Goal: Task Accomplishment & Management: Use online tool/utility

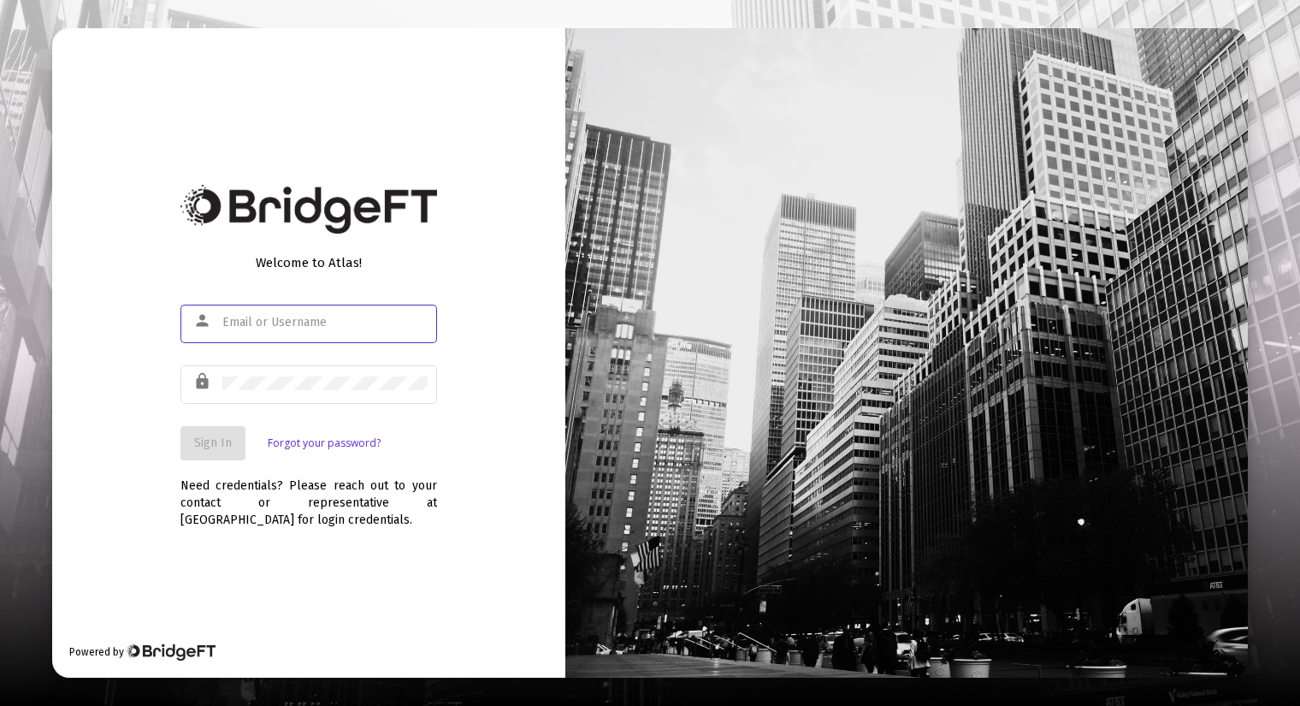
type input "[PERSON_NAME][EMAIL_ADDRESS][DOMAIN_NAME]"
click at [206, 437] on span "Sign In" at bounding box center [213, 442] width 38 height 15
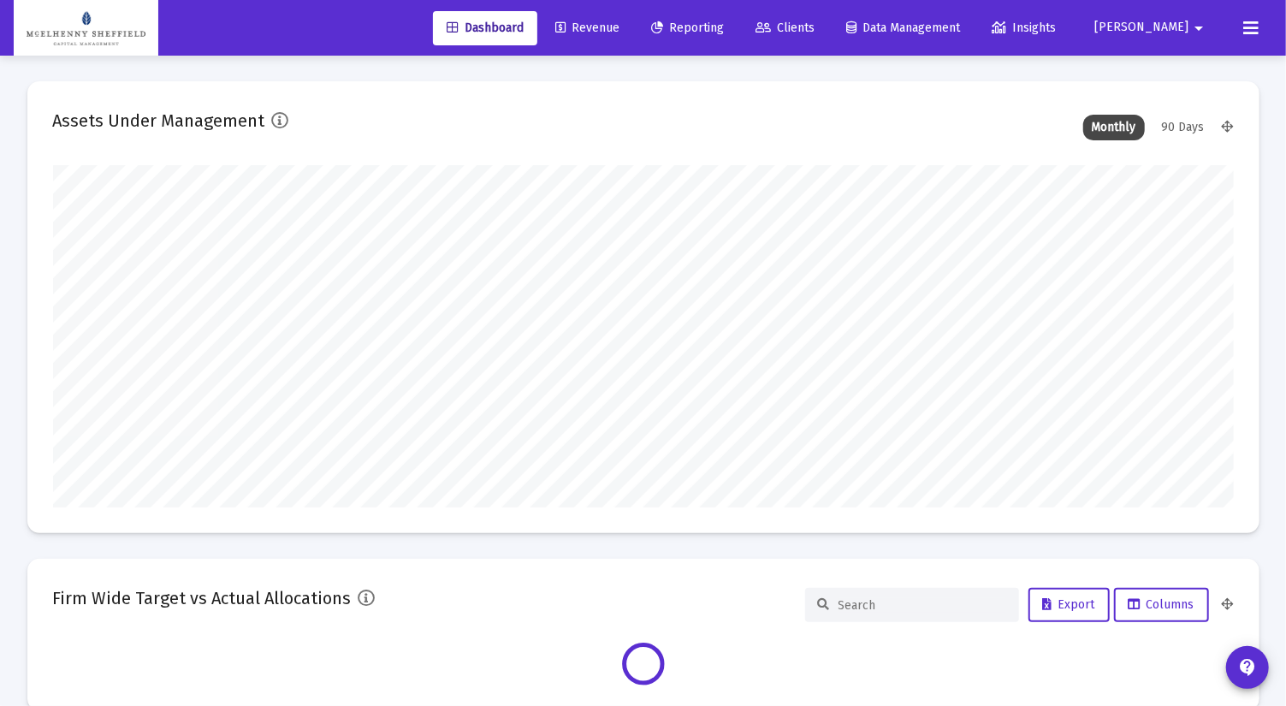
type input "[DATE]"
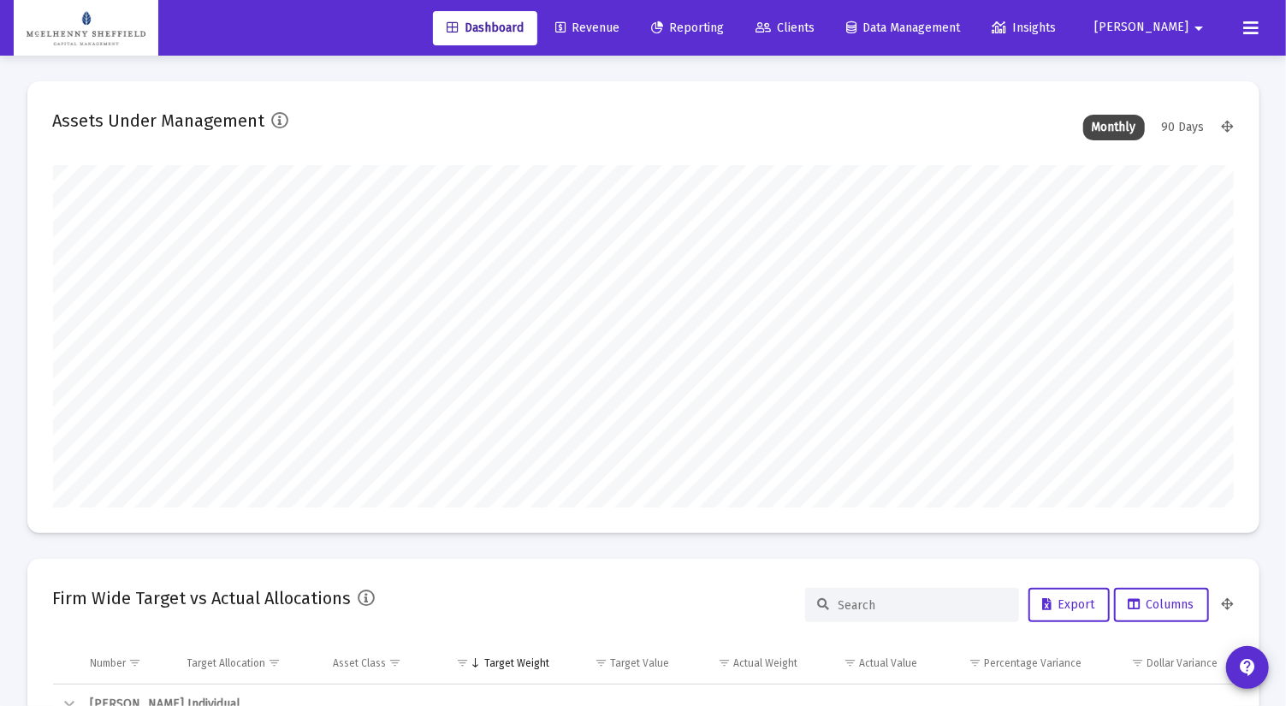
scroll to position [342, 552]
click at [738, 39] on link "Reporting" at bounding box center [687, 28] width 100 height 34
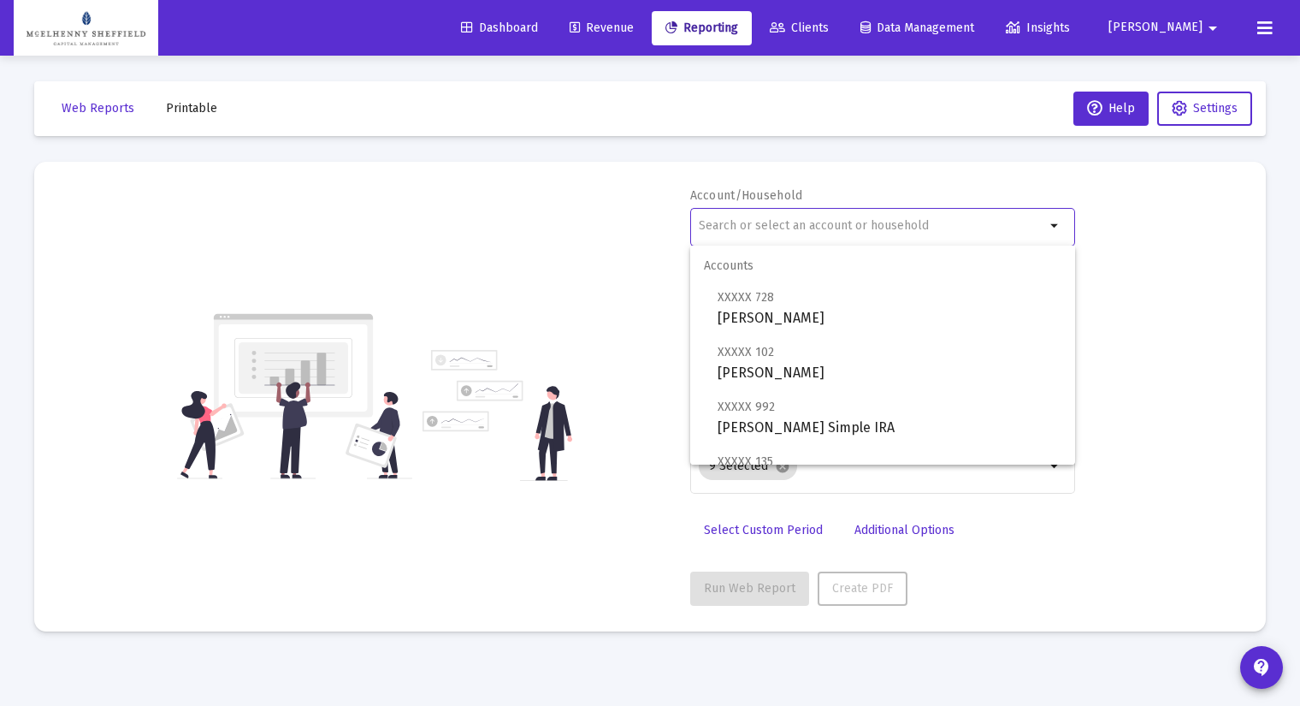
click at [759, 228] on input "text" at bounding box center [872, 226] width 347 height 14
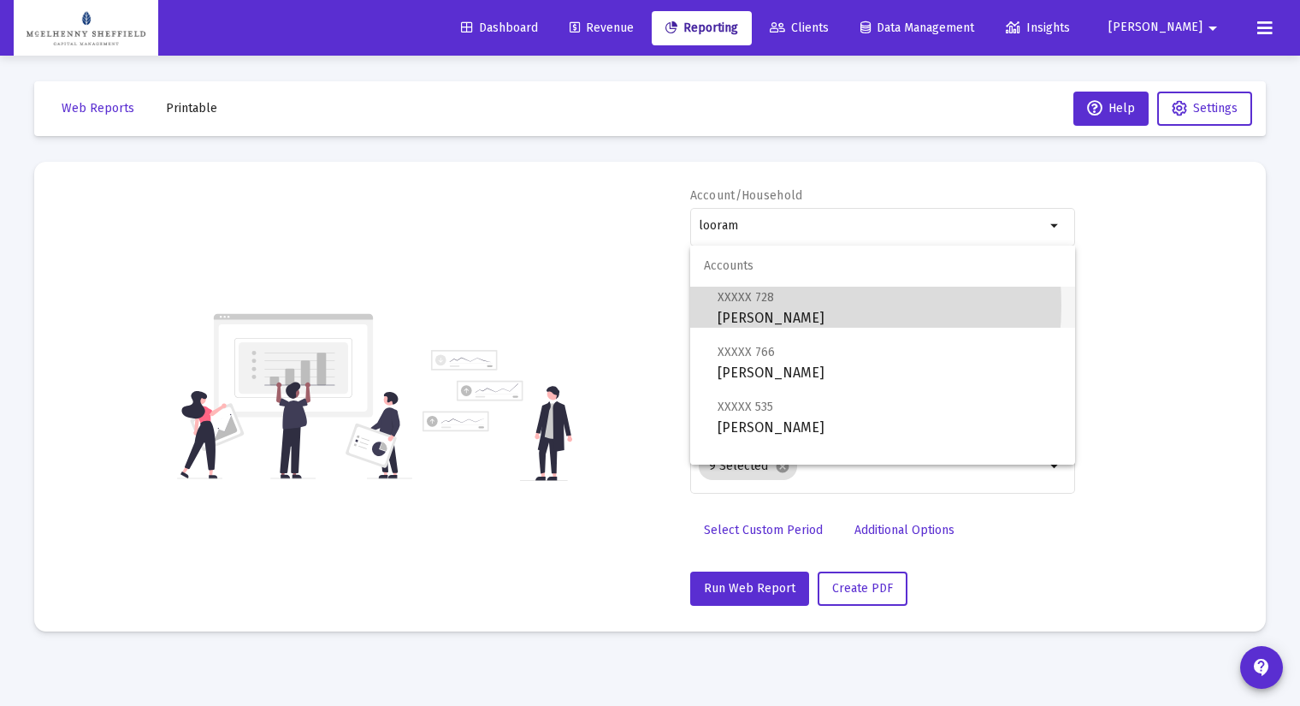
click at [759, 305] on span "XXXXX 728 [PERSON_NAME] Trust" at bounding box center [890, 308] width 344 height 42
type input "[PERSON_NAME]"
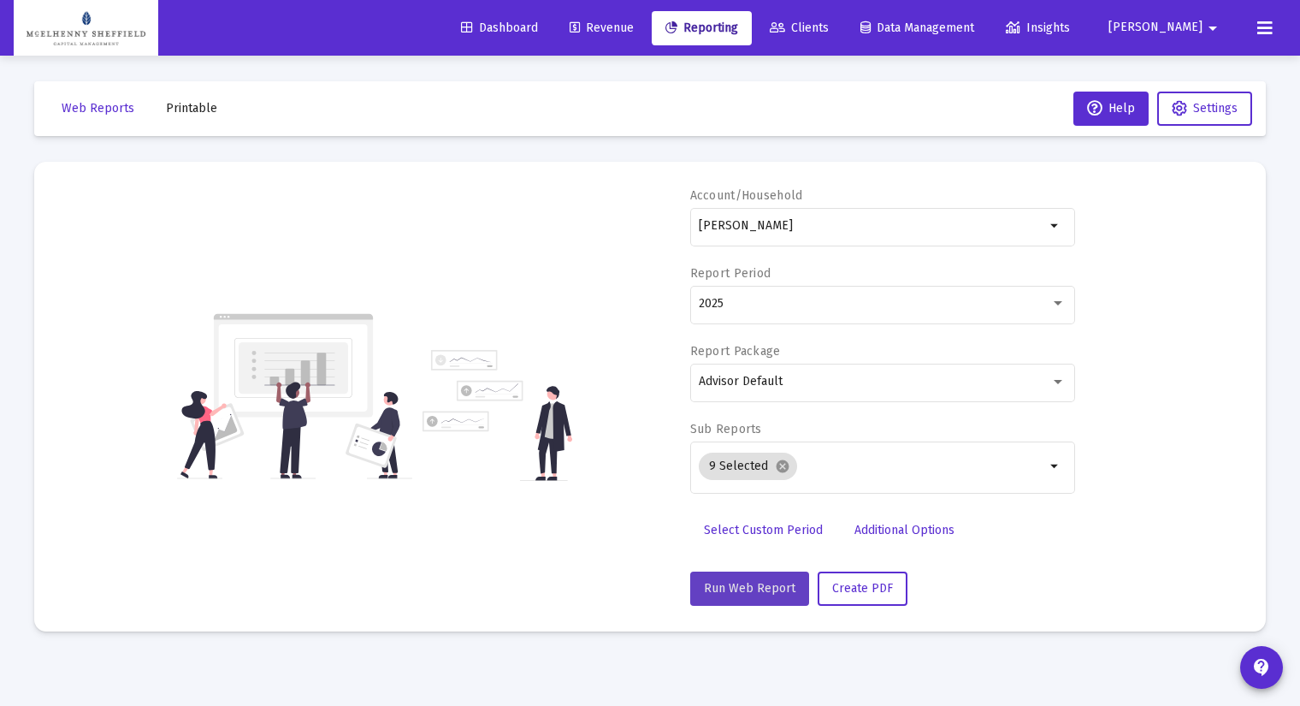
click at [749, 584] on span "Run Web Report" at bounding box center [750, 588] width 92 height 15
select select "View all"
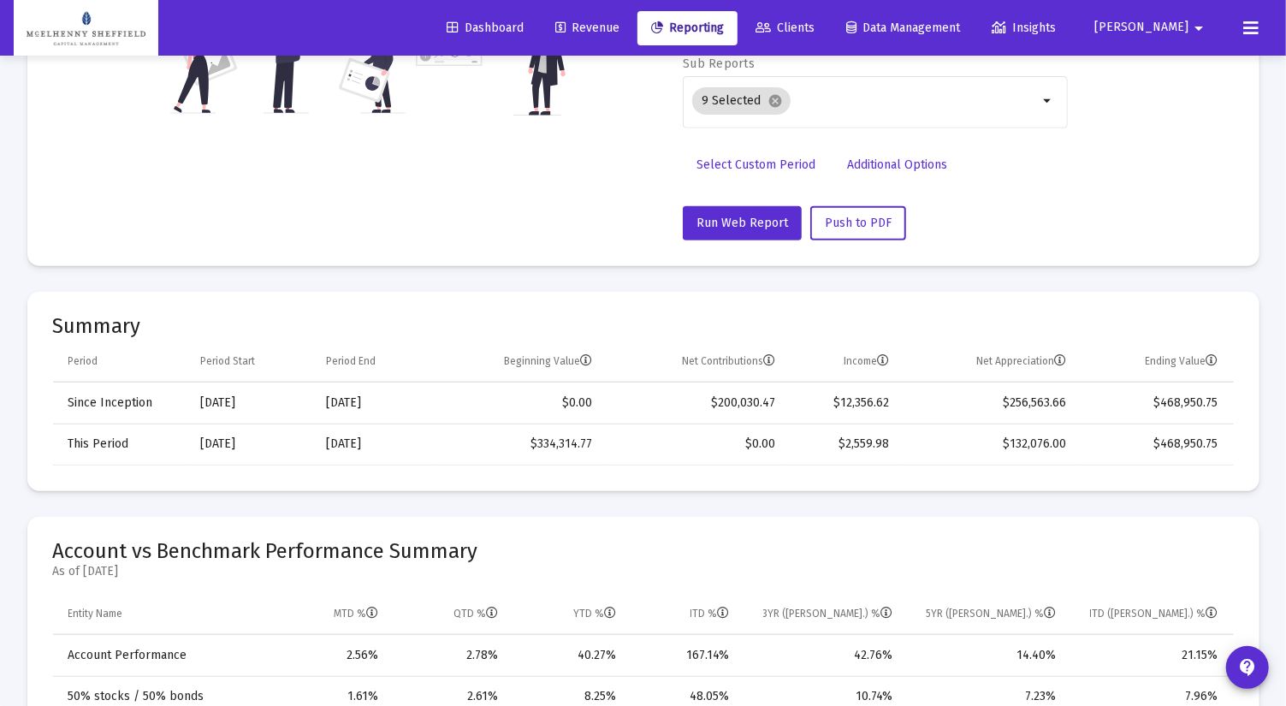
scroll to position [570, 0]
